Goal: Information Seeking & Learning: Learn about a topic

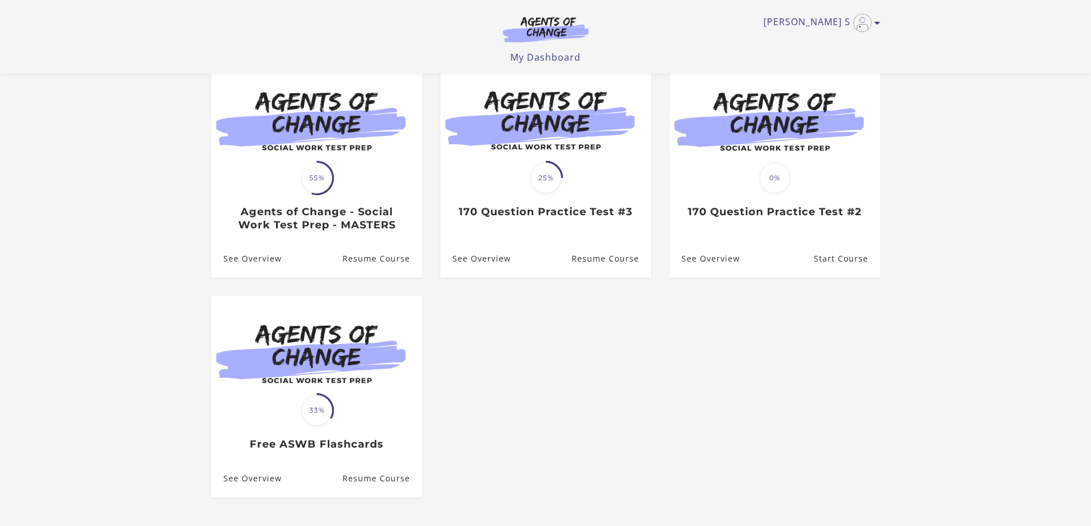
scroll to position [57, 0]
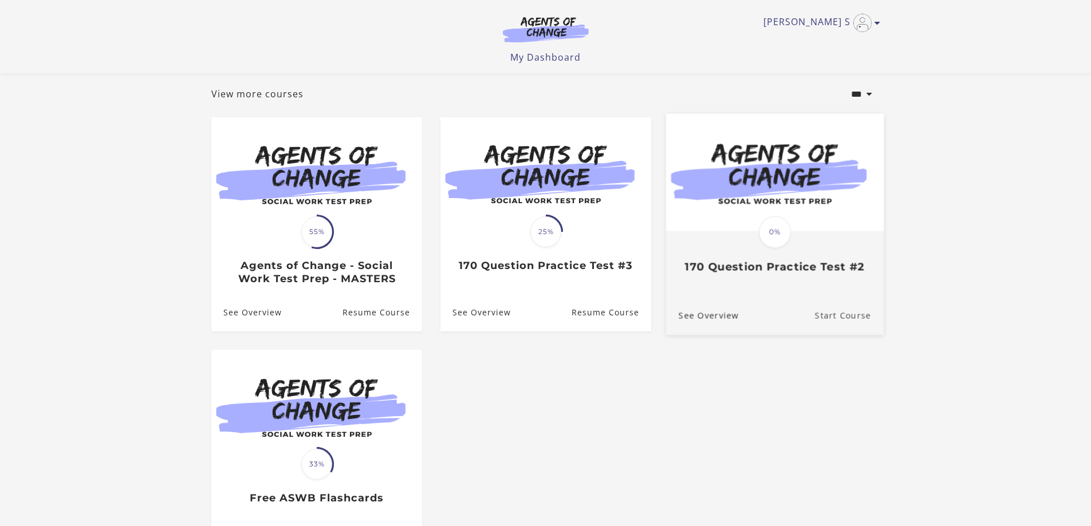
click at [875, 315] on link "Start Course" at bounding box center [848, 316] width 69 height 38
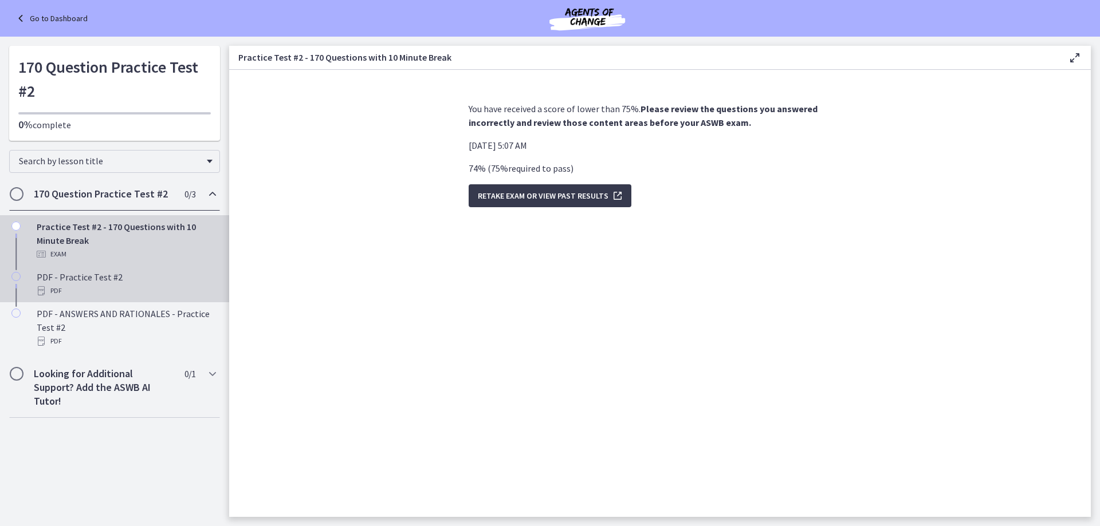
click at [96, 288] on div "PDF" at bounding box center [126, 291] width 179 height 14
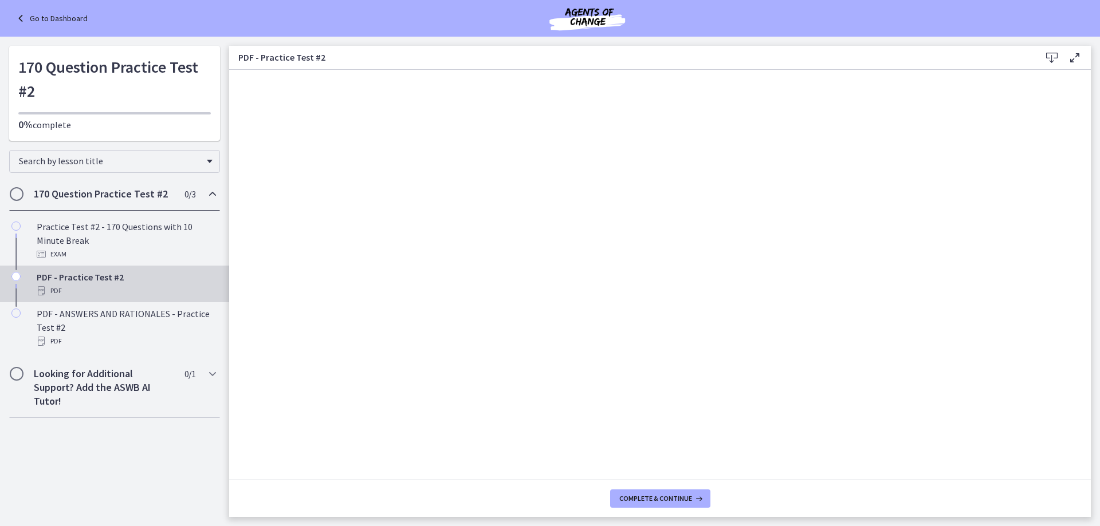
click at [64, 17] on link "Go to Dashboard" at bounding box center [51, 18] width 74 height 14
